Goal: Ask a question

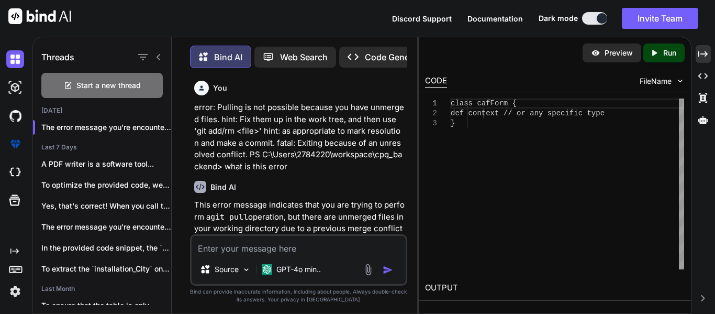
scroll to position [5471, 0]
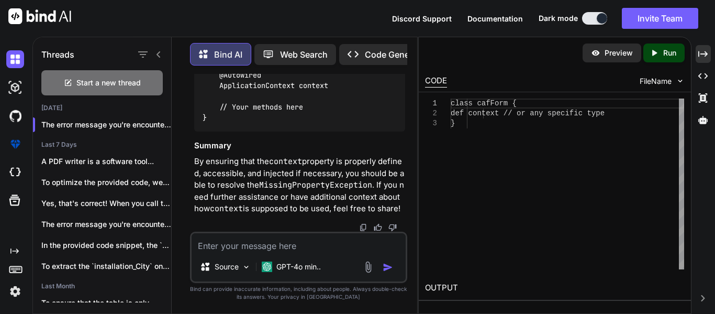
click at [237, 252] on div "Source GPT-4o min.." at bounding box center [298, 256] width 217 height 51
click at [221, 247] on textarea at bounding box center [299, 242] width 214 height 19
paste textarea "quote.segment.artifacts"
type textarea "quote.segment.artifacts"
type textarea "x"
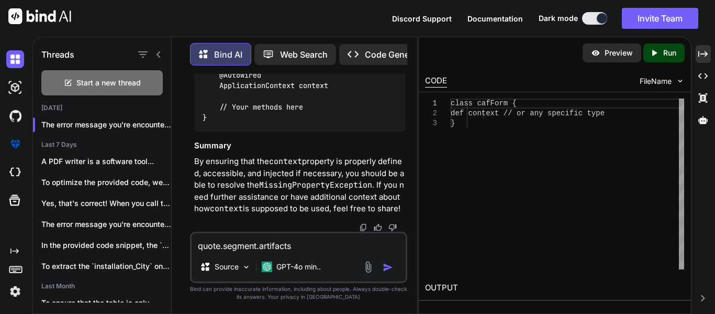
type textarea "quote.segment.artifact"
type textarea "x"
type textarea "quote.segment.artifac"
type textarea "x"
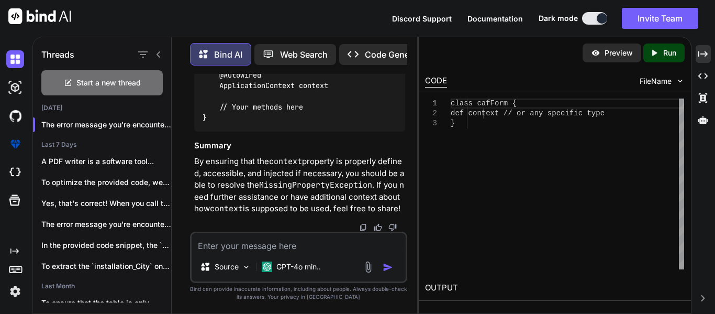
paste textarea "quote.segment.artifacts=C:/Users/2784220/workspace/cpq_backend/src/main/resourc…"
type textarea "quote.segment.artifacts=C:/Users/2784220/workspace/cpq_backend/src/main/resourc…"
type textarea "x"
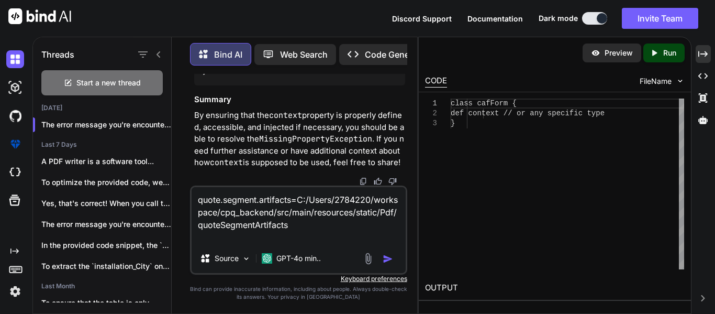
click at [298, 231] on textarea "quote.segment.artifacts=C:/Users/2784220/workspace/cpq_backend/src/main/resourc…" at bounding box center [299, 215] width 214 height 57
type textarea "quote.segment.artifacts=C:/Users/2784220/workspace/cpq_backend/src/main/resourc…"
type textarea "x"
type textarea "quote.segment.artifacts=C:/Users/2784220/workspace/cpq_backend/src/main/resourc…"
type textarea "x"
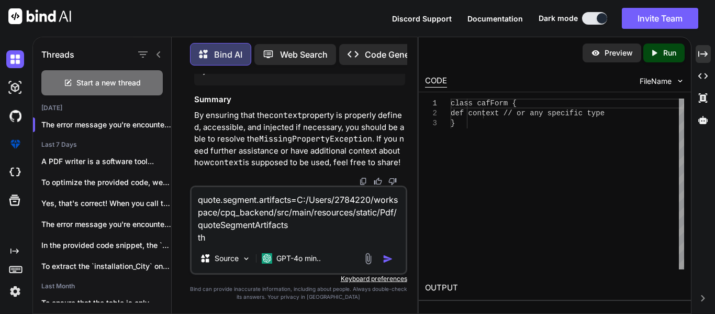
type textarea "quote.segment.artifacts=C:/Users/2784220/workspace/cpq_backend/src/main/resourc…"
type textarea "x"
type textarea "quote.segment.artifacts=C:/Users/2784220/workspace/cpq_backend/src/main/resourc…"
type textarea "x"
type textarea "quote.segment.artifacts=C:/Users/2784220/workspace/cpq_backend/src/main/resourc…"
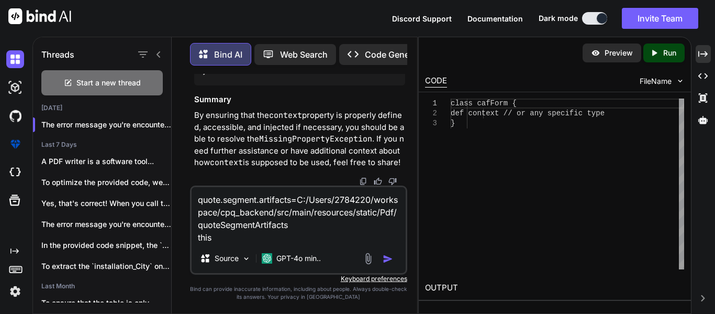
type textarea "x"
type textarea "quote.segment.artifacts=C:/Users/2784220/workspace/cpq_backend/src/main/resourc…"
type textarea "x"
type textarea "quote.segment.artifacts=C:/Users/2784220/workspace/cpq_backend/src/main/resourc…"
type textarea "x"
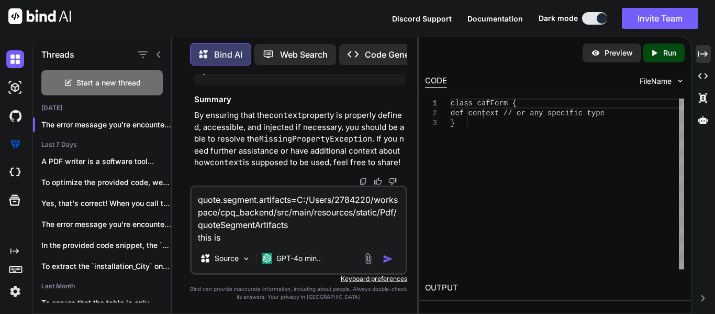
type textarea "quote.segment.artifacts=C:/Users/2784220/workspace/cpq_backend/src/main/resourc…"
type textarea "x"
type textarea "quote.segment.artifacts=C:/Users/2784220/workspace/cpq_backend/src/main/resourc…"
type textarea "x"
type textarea "quote.segment.artifacts=C:/Users/2784220/workspace/cpq_backend/src/main/resourc…"
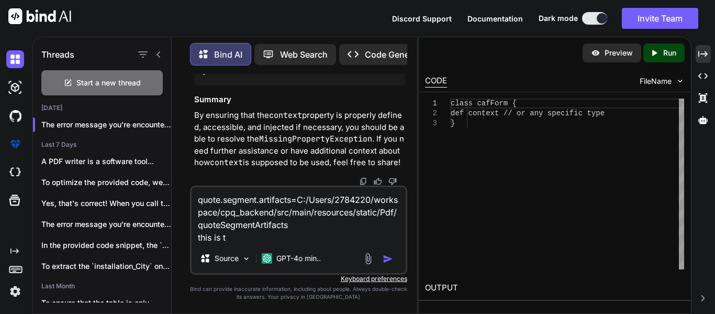
type textarea "x"
type textarea "quote.segment.artifacts=C:/Users/2784220/workspace/cpq_backend/src/main/resourc…"
type textarea "x"
type textarea "quote.segment.artifacts=C:/Users/2784220/workspace/cpq_backend/src/main/resourc…"
type textarea "x"
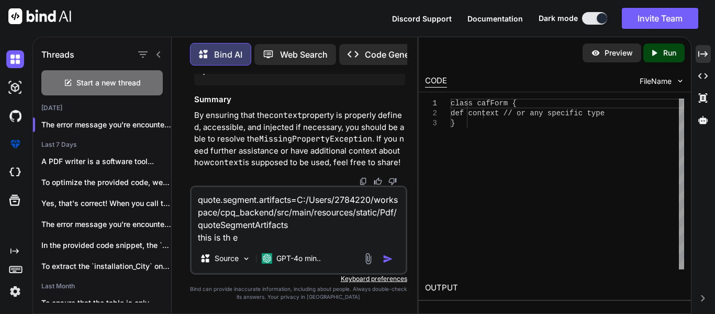
type textarea "quote.segment.artifacts=C:/Users/2784220/workspace/cpq_backend/src/main/resourc…"
type textarea "x"
type textarea "quote.segment.artifacts=C:/Users/2784220/workspace/cpq_backend/src/main/resourc…"
type textarea "x"
type textarea "quote.segment.artifacts=C:/Users/2784220/workspace/cpq_backend/src/main/resourc…"
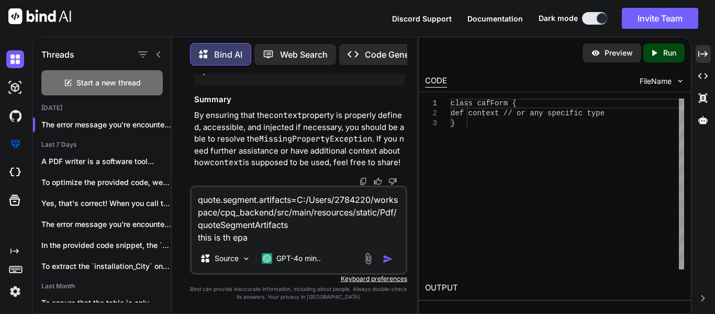
type textarea "x"
type textarea "quote.segment.artifacts=C:/Users/2784220/workspace/cpq_backend/src/main/resourc…"
type textarea "x"
type textarea "quote.segment.artifacts=C:/Users/2784220/workspace/cpq_backend/src/main/resourc…"
type textarea "x"
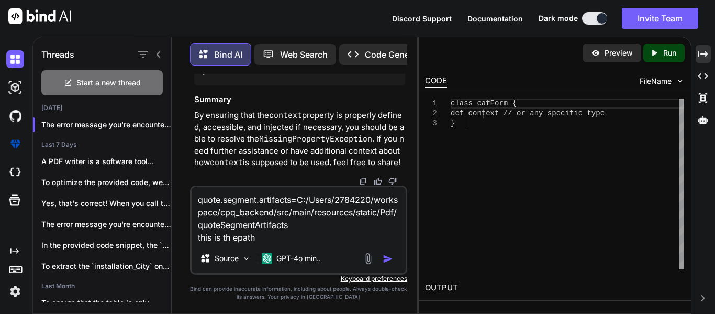
type textarea "quote.segment.artifacts=C:/Users/2784220/workspace/cpq_backend/src/main/resourc…"
type textarea "x"
type textarea "quote.segment.artifacts=C:/Users/2784220/workspace/cpq_backend/src/main/resourc…"
type textarea "x"
type textarea "quote.segment.artifacts=C:/Users/2784220/workspace/cpq_backend/src/main/resourc…"
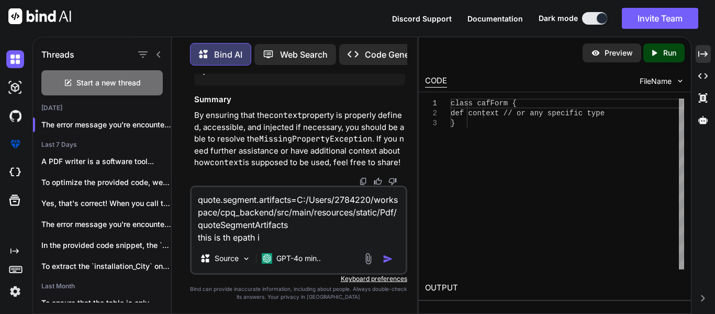
type textarea "x"
type textarea "quote.segment.artifacts=C:/Users/2784220/workspace/cpq_backend/src/main/resourc…"
type textarea "x"
type textarea "quote.segment.artifacts=C:/Users/2784220/workspace/cpq_backend/src/main/resourc…"
type textarea "x"
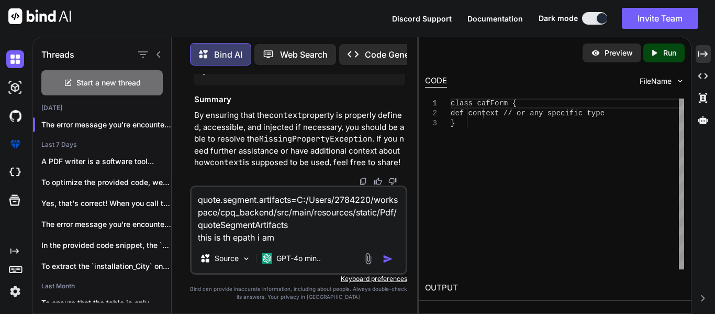
type textarea "quote.segment.artifacts=C:/Users/2784220/workspace/cpq_backend/src/main/resourc…"
type textarea "x"
type textarea "quote.segment.artifacts=C:/Users/2784220/workspace/cpq_backend/src/main/resourc…"
type textarea "x"
type textarea "quote.segment.artifacts=C:/Users/2784220/workspace/cpq_backend/src/main/resourc…"
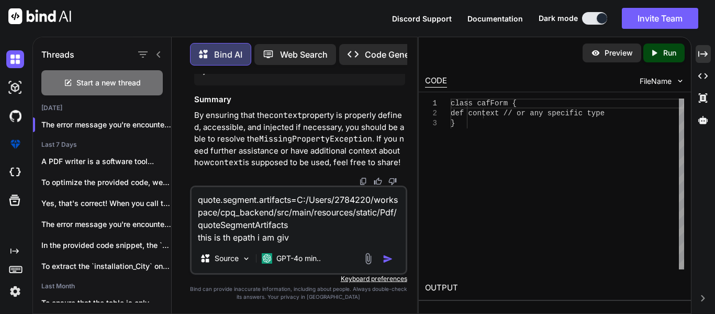
type textarea "x"
type textarea "quote.segment.artifacts=C:/Users/2784220/workspace/cpq_backend/src/main/resourc…"
type textarea "x"
type textarea "quote.segment.artifacts=C:/Users/2784220/workspace/cpq_backend/src/main/resourc…"
type textarea "x"
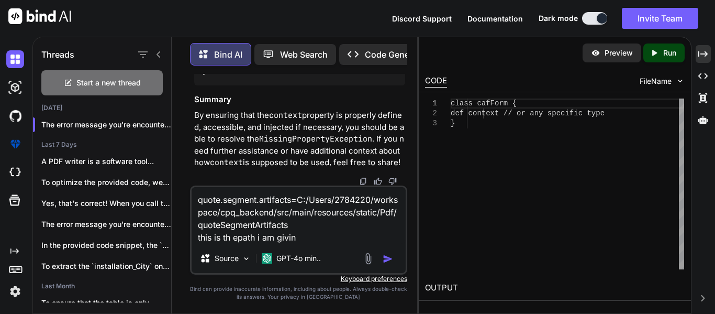
type textarea "quote.segment.artifacts=C:/Users/2784220/workspace/cpq_backend/src/main/resourc…"
type textarea "x"
type textarea "quote.segment.artifacts=C:/Users/2784220/workspace/cpq_backend/src/main/resourc…"
type textarea "x"
type textarea "quote.segment.artifacts=C:/Users/2784220/workspace/cpq_backend/src/main/resourc…"
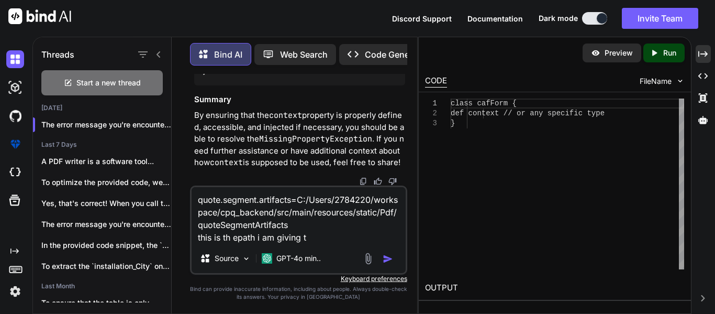
type textarea "x"
type textarea "quote.segment.artifacts=C:/Users/2784220/workspace/cpq_backend/src/main/resourc…"
type textarea "x"
type textarea "quote.segment.artifacts=C:/Users/2784220/workspace/cpq_backend/src/main/resourc…"
type textarea "x"
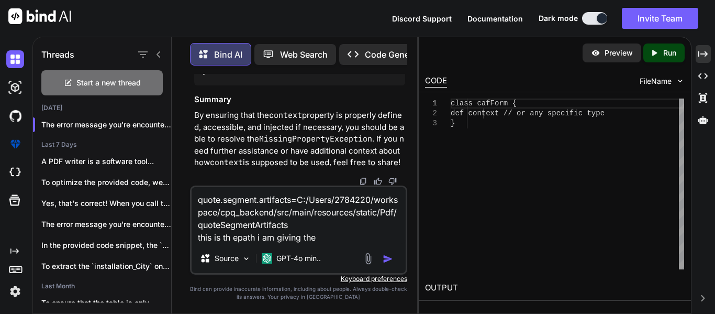
type textarea "quote.segment.artifacts=C:/Users/2784220/workspace/cpq_backend/src/main/resourc…"
type textarea "x"
type textarea "quote.segment.artifacts=C:/Users/2784220/workspace/cpq_backend/src/main/resourc…"
type textarea "x"
type textarea "quote.segment.artifacts=C:/Users/2784220/workspace/cpq_backend/src/main/resourc…"
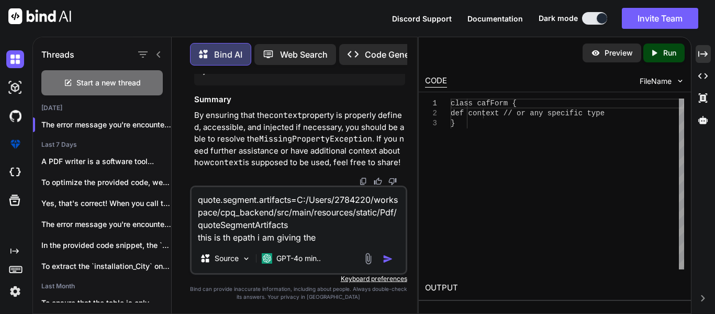
type textarea "x"
type textarea "quote.segment.artifacts=C:/Users/2784220/workspace/cpq_backend/src/main/resourc…"
type textarea "x"
type textarea "quote.segment.artifacts=C:/Users/2784220/workspace/cpq_backend/src/main/resourc…"
type textarea "x"
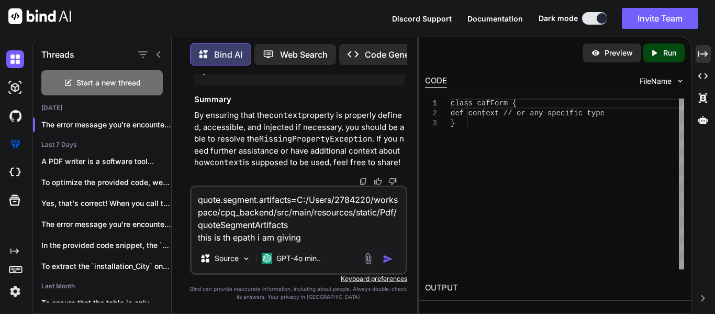
type textarea "quote.segment.artifacts=C:/Users/2784220/workspace/cpq_backend/src/main/resourc…"
type textarea "x"
type textarea "quote.segment.artifacts=C:/Users/2784220/workspace/cpq_backend/src/main/resourc…"
type textarea "x"
type textarea "quote.segment.artifacts=C:/Users/2784220/workspace/cpq_backend/src/main/resourc…"
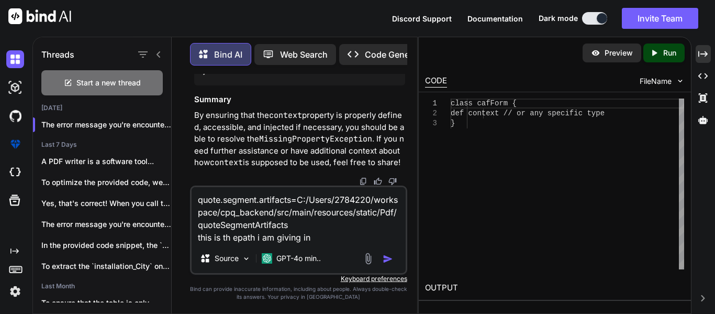
type textarea "x"
type textarea "quote.segment.artifacts=C:/Users/2784220/workspace/cpq_backend/src/main/resourc…"
type textarea "x"
type textarea "quote.segment.artifacts=C:/Users/2784220/workspace/cpq_backend/src/main/resourc…"
type textarea "x"
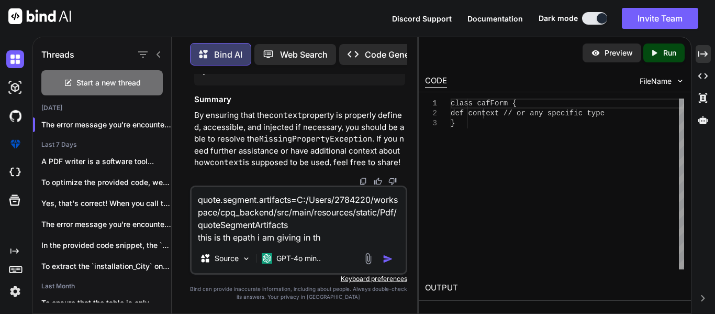
type textarea "quote.segment.artifacts=C:/Users/2784220/workspace/cpq_backend/src/main/resourc…"
type textarea "x"
type textarea "quote.segment.artifacts=C:/Users/2784220/workspace/cpq_backend/src/main/resourc…"
type textarea "x"
type textarea "quote.segment.artifacts=C:/Users/2784220/workspace/cpq_backend/src/main/resourc…"
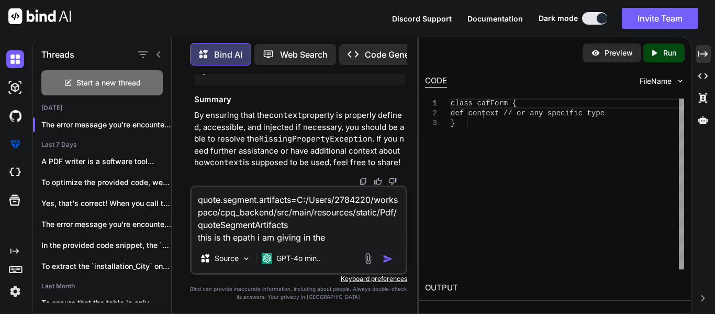
type textarea "x"
type textarea "quote.segment.artifacts=C:/Users/2784220/workspace/cpq_backend/src/main/resourc…"
type textarea "x"
type textarea "quote.segment.artifacts=C:/Users/2784220/workspace/cpq_backend/src/main/resourc…"
type textarea "x"
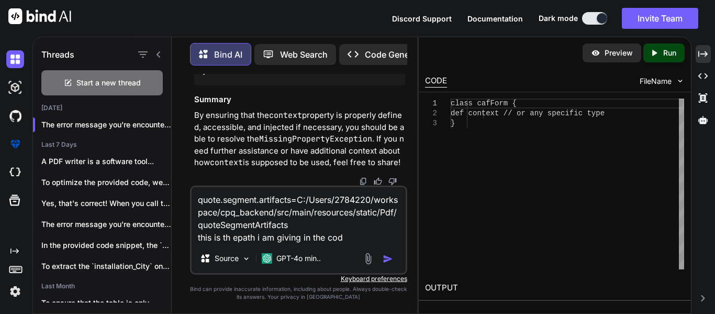
type textarea "quote.segment.artifacts=C:/Users/2784220/workspace/cpq_backend/src/main/resourc…"
type textarea "x"
type textarea "quote.segment.artifacts=C:/Users/2784220/workspace/cpq_backend/src/main/resourc…"
type textarea "x"
type textarea "quote.segment.artifacts=C:/Users/2784220/workspace/cpq_backend/src/main/resourc…"
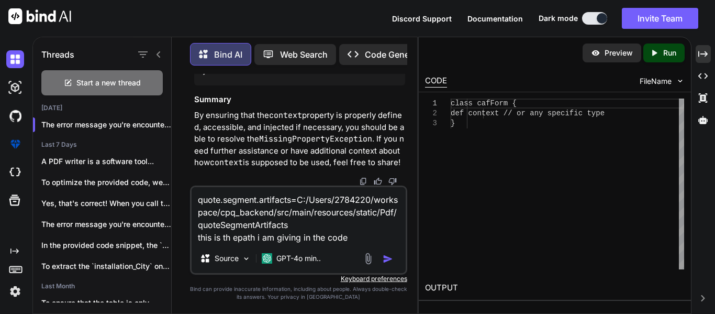
type textarea "x"
type textarea "quote.segment.artifacts=C:/Users/2784220/workspace/cpq_backend/src/main/resourc…"
type textarea "x"
type textarea "quote.segment.artifacts=C:/Users/2784220/workspace/cpq_backend/src/main/resourc…"
type textarea "x"
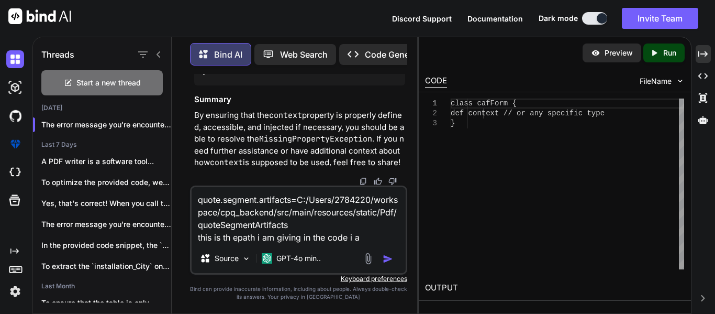
type textarea "quote.segment.artifacts=C:/Users/2784220/workspace/cpq_backend/src/main/resourc…"
type textarea "x"
type textarea "quote.segment.artifacts=C:/Users/2784220/workspace/cpq_backend/src/main/resourc…"
type textarea "x"
type textarea "quote.segment.artifacts=C:/Users/2784220/workspace/cpq_backend/src/main/resourc…"
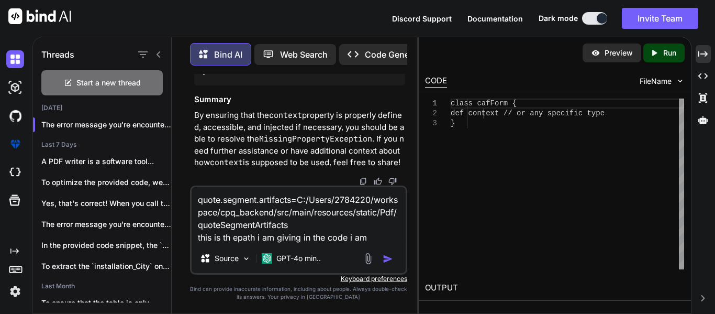
type textarea "x"
type textarea "quote.segment.artifacts=C:/Users/2784220/workspace/cpq_backend/src/main/resourc…"
type textarea "x"
type textarea "quote.segment.artifacts=C:/Users/2784220/workspace/cpq_backend/src/main/resourc…"
type textarea "x"
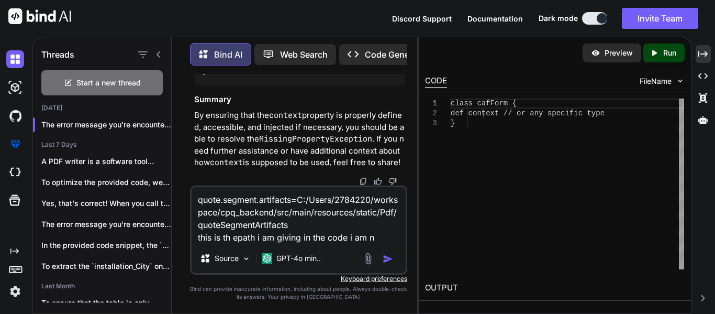
type textarea "quote.segment.artifacts=C:/Users/2784220/workspace/cpq_backend/src/main/resourc…"
type textarea "x"
type textarea "quote.segment.artifacts=C:/Users/2784220/workspace/cpq_backend/src/main/resourc…"
type textarea "x"
type textarea "quote.segment.artifacts=C:/Users/2784220/workspace/cpq_backend/src/main/resourc…"
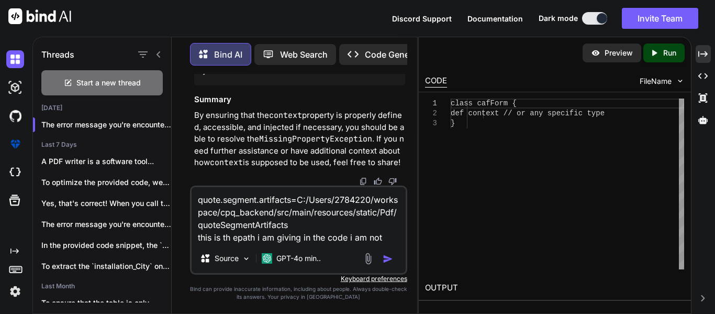
type textarea "x"
type textarea "quote.segment.artifacts=C:/Users/2784220/workspace/cpq_backend/src/main/resourc…"
type textarea "x"
type textarea "quote.segment.artifacts=C:/Users/2784220/workspace/cpq_backend/src/main/resourc…"
type textarea "x"
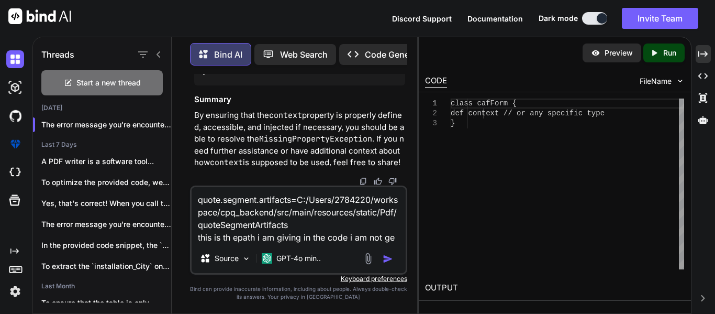
type textarea "quote.segment.artifacts=C:/Users/2784220/workspace/cpq_backend/src/main/resourc…"
type textarea "x"
type textarea "quote.segment.artifacts=C:/Users/2784220/workspace/cpq_backend/src/main/resourc…"
type textarea "x"
type textarea "quote.segment.artifacts=C:/Users/2784220/workspace/cpq_backend/src/main/resourc…"
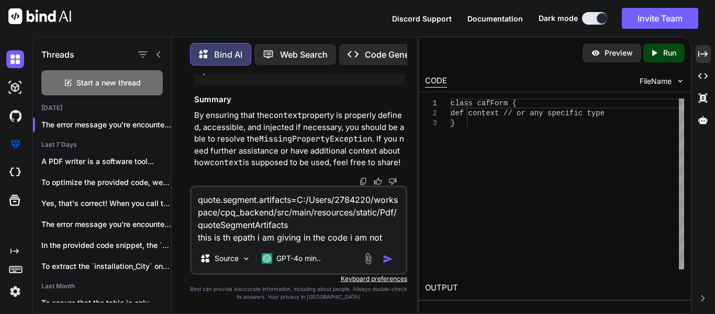
type textarea "x"
type textarea "quote.segment.artifacts=C:/Users/2784220/workspace/cpq_backend/src/main/resourc…"
type textarea "x"
type textarea "quote.segment.artifacts=C:/Users/2784220/workspace/cpq_backend/src/main/resourc…"
type textarea "x"
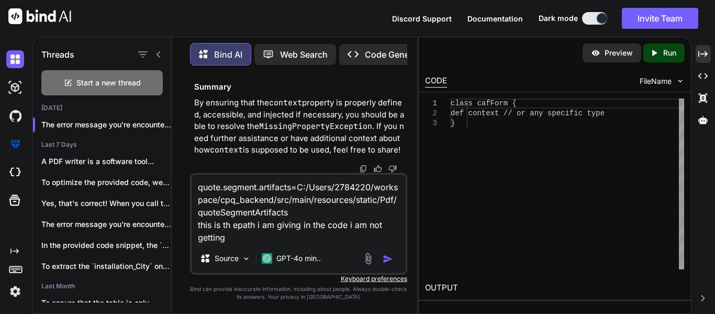
type textarea "quote.segment.artifacts=C:/Users/2784220/workspace/cpq_backend/src/main/resourc…"
type textarea "x"
type textarea "quote.segment.artifacts=C:/Users/2784220/workspace/cpq_backend/src/main/resourc…"
type textarea "x"
type textarea "quote.segment.artifacts=C:/Users/2784220/workspace/cpq_backend/src/main/resourc…"
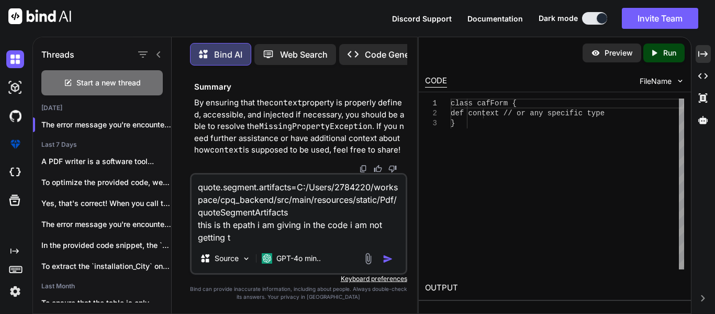
type textarea "x"
type textarea "quote.segment.artifacts=C:/Users/2784220/workspace/cpq_backend/src/main/resourc…"
type textarea "x"
type textarea "quote.segment.artifacts=C:/Users/2784220/workspace/cpq_backend/src/main/resourc…"
type textarea "x"
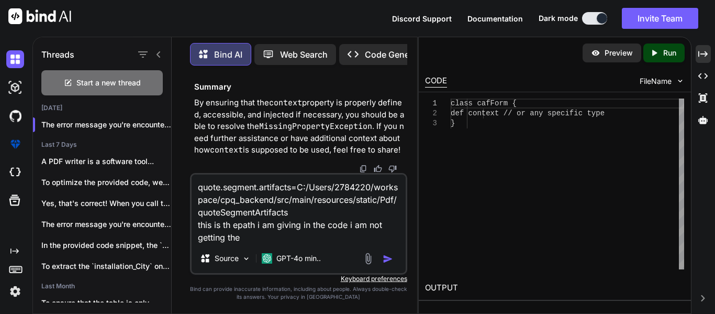
type textarea "quote.segment.artifacts=C:/Users/2784220/workspace/cpq_backend/src/main/resourc…"
type textarea "x"
type textarea "quote.segment.artifacts=C:/Users/2784220/workspace/cpq_backend/src/main/resourc…"
type textarea "x"
type textarea "quote.segment.artifacts=C:/Users/2784220/workspace/cpq_backend/src/main/resourc…"
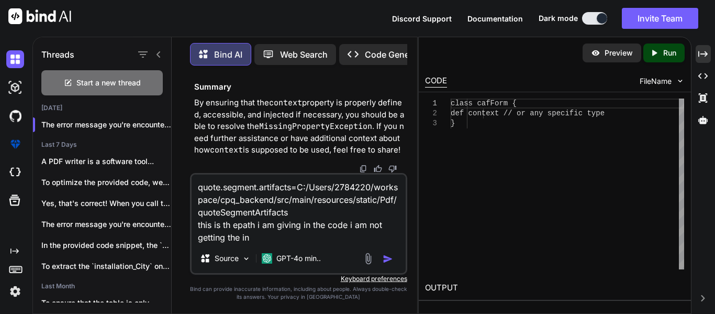
type textarea "x"
type textarea "quote.segment.artifacts=C:/Users/2784220/workspace/cpq_backend/src/main/resourc…"
type textarea "x"
type textarea "quote.segment.artifacts=C:/Users/2784220/workspace/cpq_backend/src/main/resourc…"
type textarea "x"
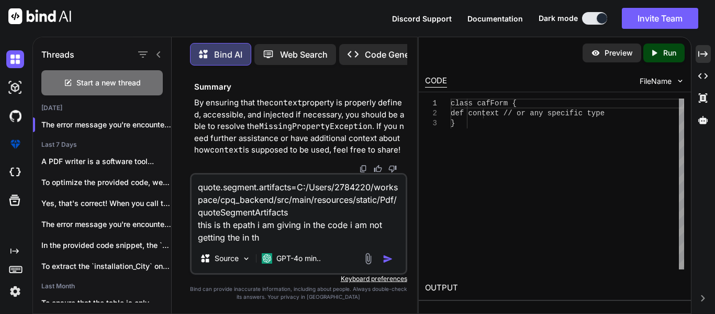
type textarea "quote.segment.artifacts=C:/Users/2784220/workspace/cpq_backend/src/main/resourc…"
type textarea "x"
type textarea "quote.segment.artifacts=C:/Users/2784220/workspace/cpq_backend/src/main/resourc…"
type textarea "x"
type textarea "quote.segment.artifacts=C:/Users/2784220/workspace/cpq_backend/src/main/resourc…"
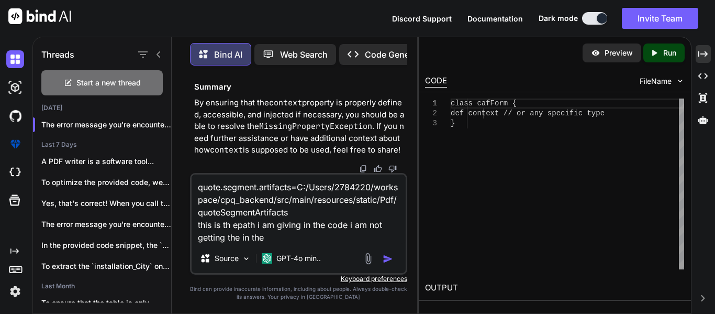
type textarea "x"
type textarea "quote.segment.artifacts=C:/Users/2784220/workspace/cpq_backend/src/main/resourc…"
type textarea "x"
type textarea "quote.segment.artifacts=C:/Users/2784220/workspace/cpq_backend/src/main/resourc…"
type textarea "x"
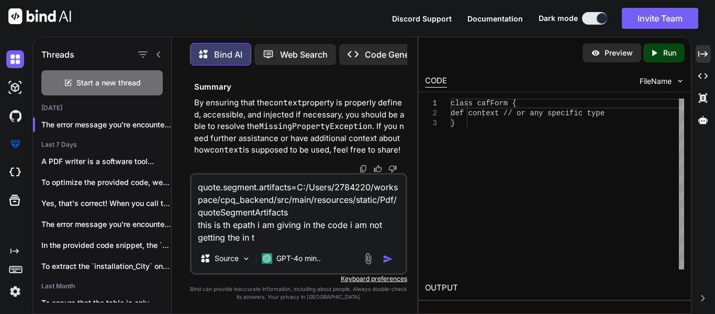
type textarea "quote.segment.artifacts=C:/Users/2784220/workspace/cpq_backend/src/main/resourc…"
type textarea "x"
type textarea "quote.segment.artifacts=C:/Users/2784220/workspace/cpq_backend/src/main/resourc…"
type textarea "x"
type textarea "quote.segment.artifacts=C:/Users/2784220/workspace/cpq_backend/src/main/resourc…"
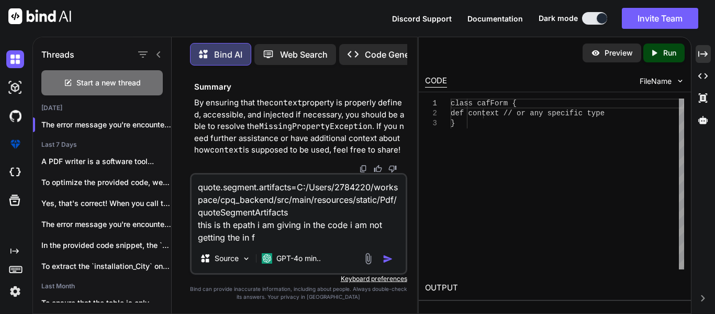
type textarea "x"
type textarea "quote.segment.artifacts=C:/Users/2784220/workspace/cpq_backend/src/main/resourc…"
type textarea "x"
type textarea "quote.segment.artifacts=C:/Users/2784220/workspace/cpq_backend/src/main/resourc…"
type textarea "x"
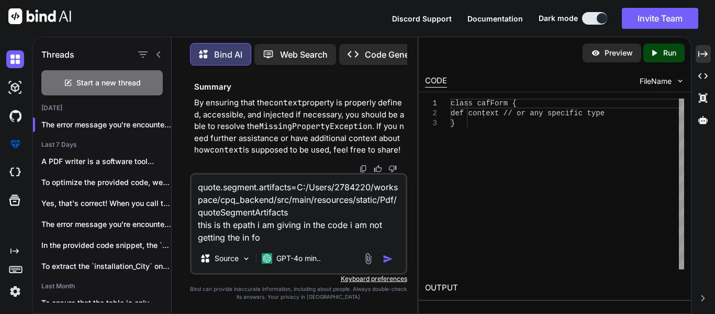
type textarea "quote.segment.artifacts=C:/Users/2784220/workspace/cpq_backend/src/main/resourc…"
type textarea "x"
type textarea "quote.segment.artifacts=C:/Users/2784220/workspace/cpq_backend/src/main/resourc…"
type textarea "x"
type textarea "quote.segment.artifacts=C:/Users/2784220/workspace/cpq_backend/src/main/resourc…"
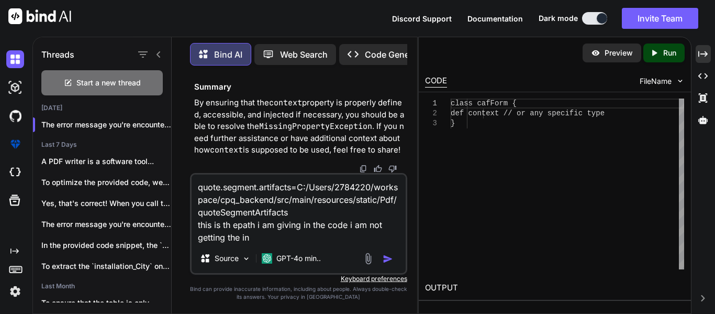
type textarea "x"
type textarea "quote.segment.artifacts=C:/Users/2784220/workspace/cpq_backend/src/main/resourc…"
type textarea "x"
type textarea "quote.segment.artifacts=C:/Users/2784220/workspace/cpq_backend/src/main/resourc…"
type textarea "x"
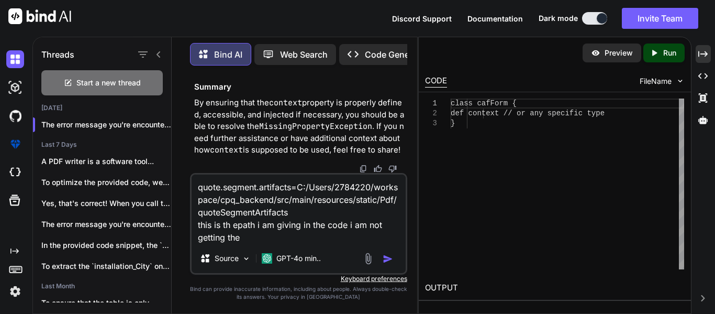
type textarea "quote.segment.artifacts=C:/Users/2784220/workspace/cpq_backend/src/main/resourc…"
type textarea "x"
type textarea "quote.segment.artifacts=C:/Users/2784220/workspace/cpq_backend/src/main/resourc…"
type textarea "x"
type textarea "quote.segment.artifacts=C:/Users/2784220/workspace/cpq_backend/src/main/resourc…"
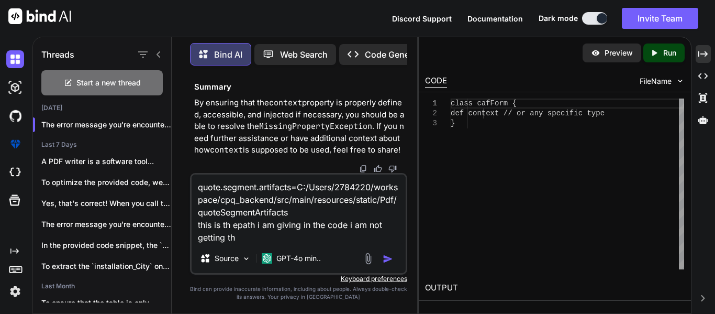
type textarea "x"
paste textarea "String quoteSegmentArtifactsPath = appProperties.get("quote.segment.artifacts")…"
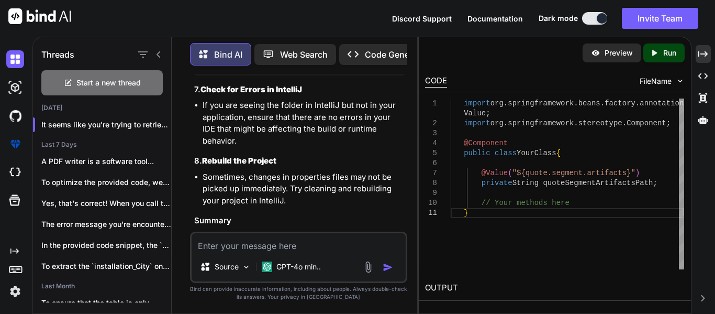
scroll to position [6344, 0]
